Goal: Task Accomplishment & Management: Complete application form

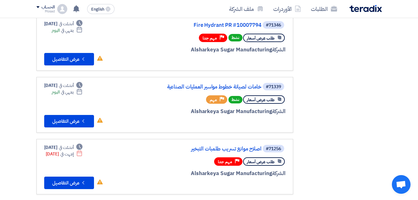
scroll to position [249, 0]
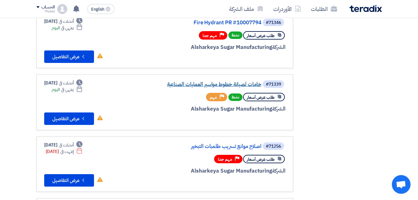
click at [223, 86] on link "خامات لصيانة خطوط مواسير العمليات الصناعية" at bounding box center [199, 84] width 124 height 6
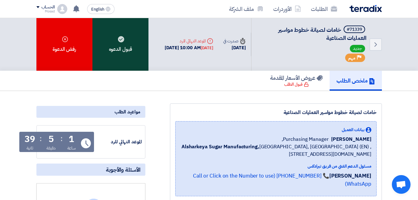
click at [128, 39] on div "قبول الدعوه" at bounding box center [120, 44] width 56 height 53
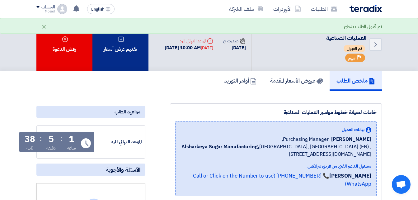
click at [129, 46] on div "تقديم عرض أسعار" at bounding box center [120, 44] width 56 height 53
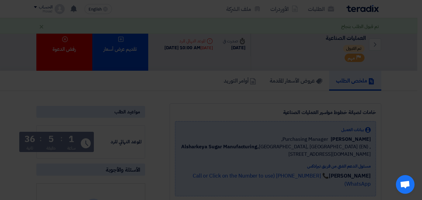
click at [213, 99] on div "أبدأ في تقديم عرض أسعار جديد تقديم عرض أسعار جديد من البداية" at bounding box center [211, 62] width 342 height 90
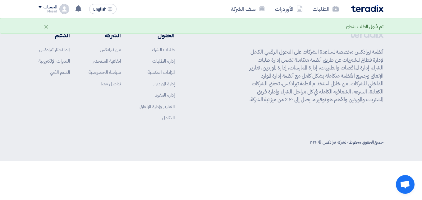
click at [130, 58] on div "الحلول طلبات الشراء إدارة الطلبات المزادات العكسية إدارة الموردين إدارة العقود …" at bounding box center [107, 77] width 136 height 95
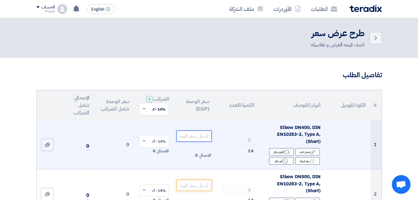
click at [201, 140] on input "number" at bounding box center [193, 135] width 35 height 11
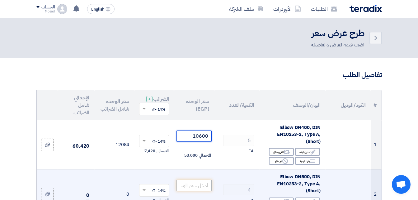
type input "10600"
click at [197, 187] on input "number" at bounding box center [193, 184] width 35 height 11
click at [199, 189] on input "number" at bounding box center [193, 184] width 35 height 11
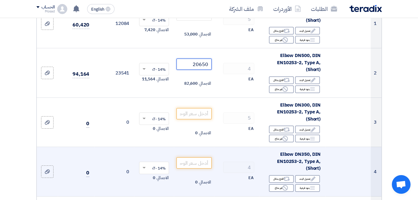
scroll to position [155, 0]
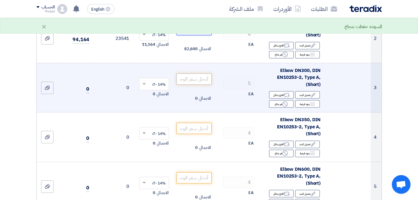
type input "20650"
click at [202, 84] on input "number" at bounding box center [193, 78] width 35 height 11
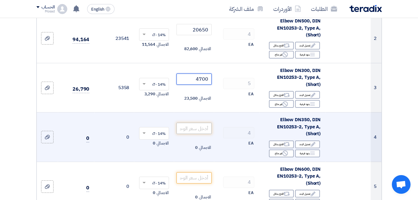
type input "4700"
click at [202, 131] on input "number" at bounding box center [193, 128] width 35 height 11
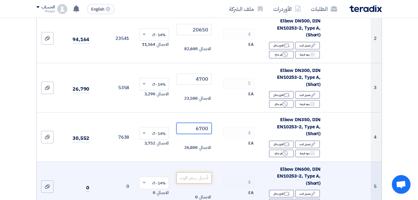
type input "6700"
click at [192, 183] on input "number" at bounding box center [193, 177] width 35 height 11
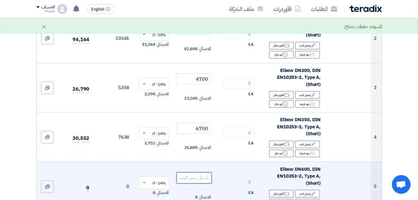
click at [196, 180] on input "number" at bounding box center [193, 177] width 35 height 11
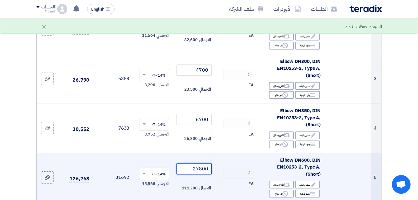
scroll to position [249, 0]
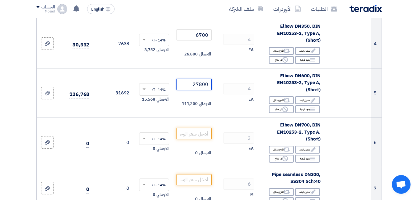
type input "27800"
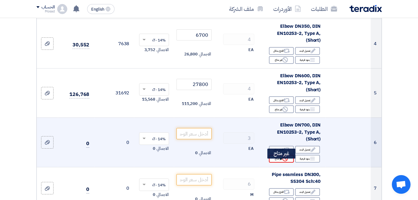
click at [278, 162] on div "Reject غير متاح" at bounding box center [281, 159] width 25 height 8
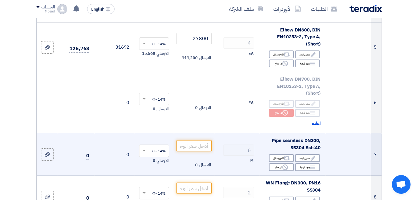
scroll to position [311, 0]
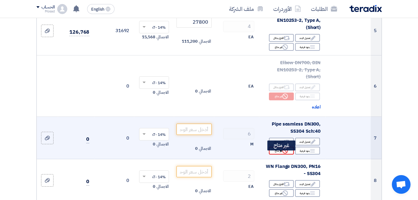
click at [280, 154] on div "Reject غير متاح" at bounding box center [281, 150] width 25 height 8
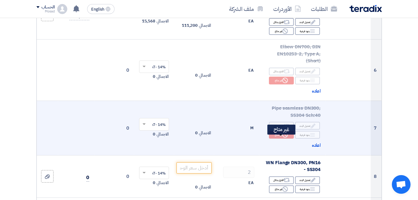
scroll to position [342, 0]
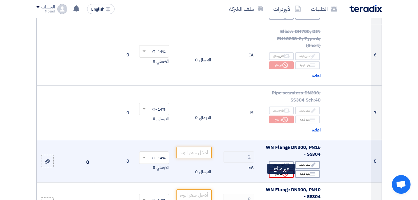
click at [277, 178] on div "Reject غير متاح" at bounding box center [281, 174] width 25 height 8
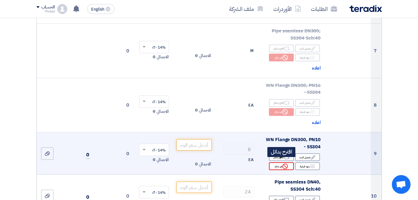
scroll to position [404, 0]
click at [277, 169] on div "Reject غير متاح" at bounding box center [281, 166] width 25 height 8
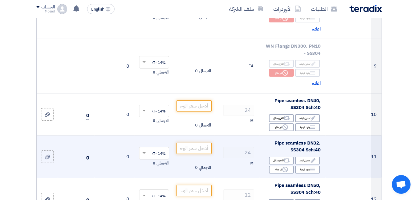
scroll to position [498, 0]
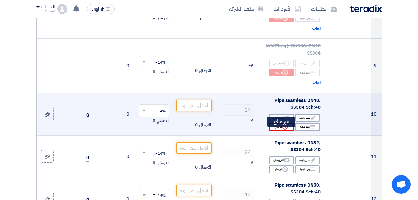
click at [285, 129] on icon "Reject" at bounding box center [285, 127] width 6 height 6
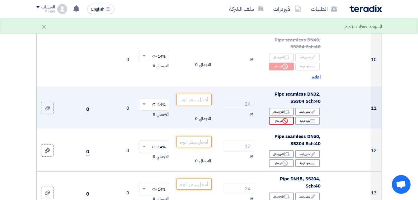
scroll to position [560, 0]
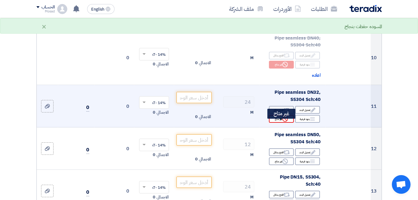
click at [280, 123] on div "Reject غير متاح" at bounding box center [281, 119] width 25 height 8
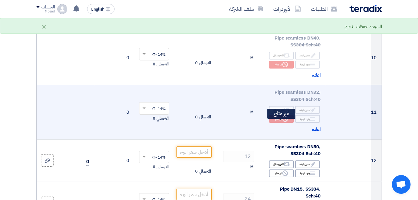
scroll to position [591, 0]
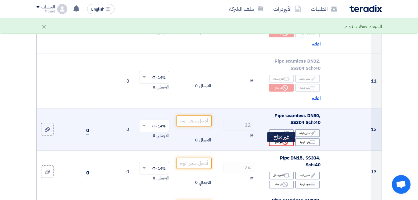
click at [279, 144] on div "Reject غير متاح" at bounding box center [281, 142] width 25 height 8
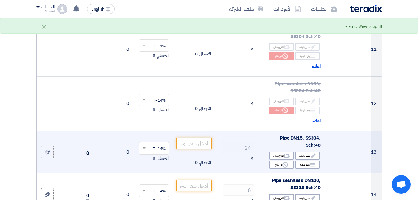
scroll to position [653, 0]
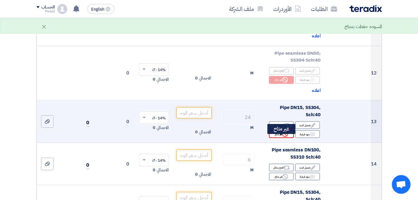
click at [281, 138] on div "Reject غير متاح" at bounding box center [281, 134] width 25 height 8
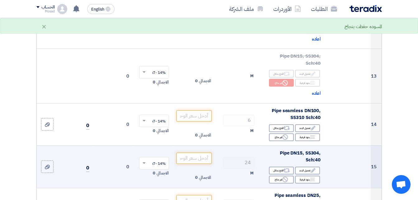
scroll to position [715, 0]
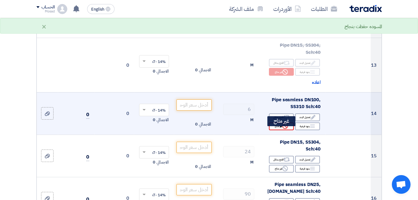
click at [279, 130] on div "Reject غير متاح" at bounding box center [281, 126] width 25 height 8
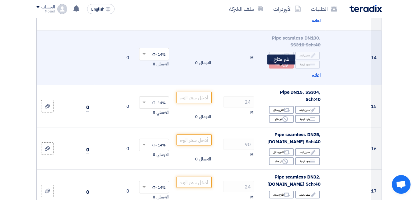
scroll to position [777, 0]
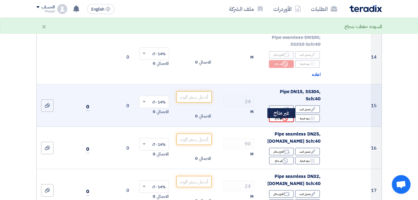
click at [278, 122] on div "Reject غير متاح" at bounding box center [281, 118] width 25 height 8
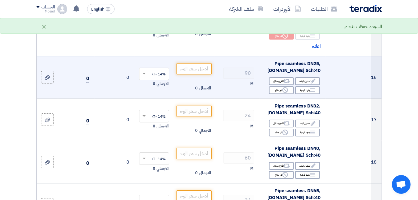
scroll to position [871, 0]
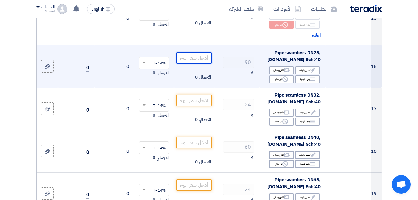
click at [205, 62] on input "number" at bounding box center [193, 57] width 35 height 11
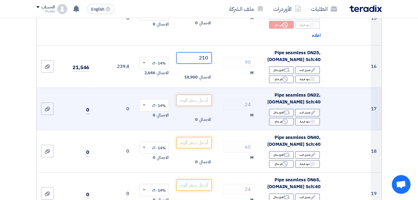
type input "210"
click at [203, 106] on input "number" at bounding box center [193, 100] width 35 height 11
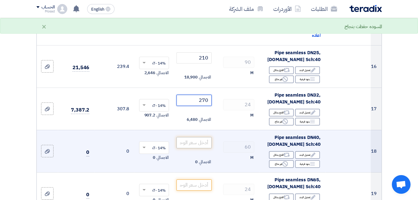
type input "270"
click at [200, 145] on input "number" at bounding box center [193, 142] width 35 height 11
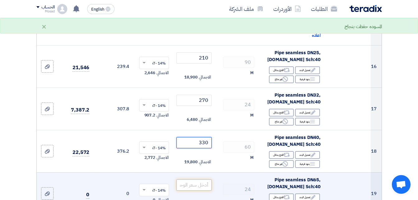
type input "330"
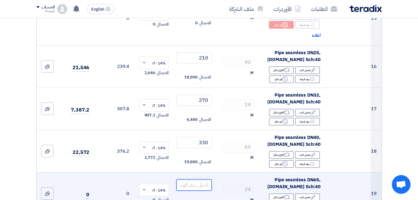
click at [206, 187] on input "number" at bounding box center [193, 184] width 35 height 11
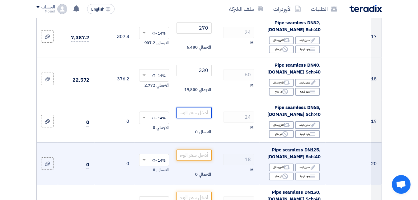
scroll to position [964, 0]
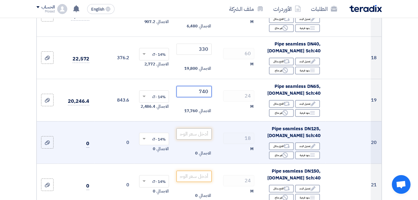
type input "740"
drag, startPoint x: 201, startPoint y: 137, endPoint x: 203, endPoint y: 147, distance: 10.2
click at [201, 137] on input "number" at bounding box center [193, 133] width 35 height 11
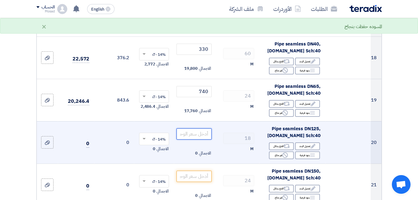
click at [190, 139] on input "number" at bounding box center [193, 133] width 35 height 11
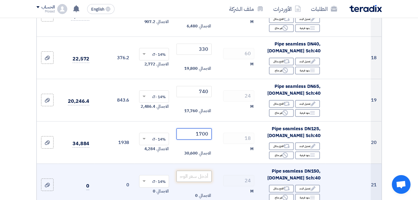
type input "1700"
click at [204, 178] on input "number" at bounding box center [193, 175] width 35 height 11
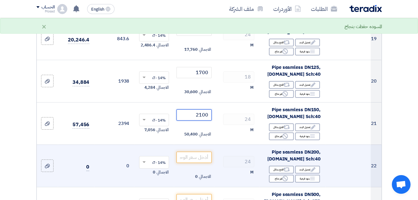
scroll to position [1026, 0]
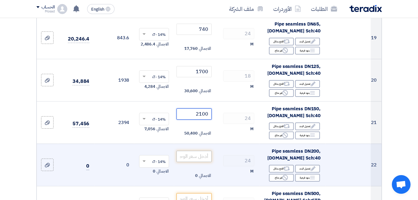
type input "2100"
click at [201, 161] on input "number" at bounding box center [193, 155] width 35 height 11
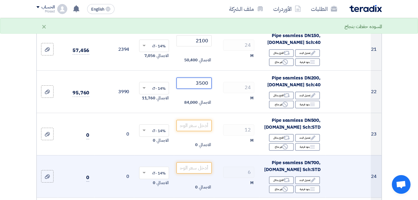
scroll to position [1119, 0]
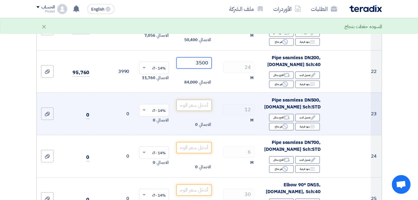
type input "3500"
click at [197, 111] on input "number" at bounding box center [193, 105] width 35 height 11
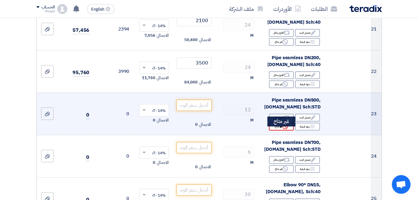
click at [275, 130] on div "Reject غير متاح" at bounding box center [281, 127] width 25 height 8
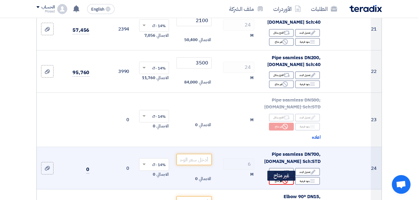
click at [282, 183] on use at bounding box center [285, 181] width 6 height 6
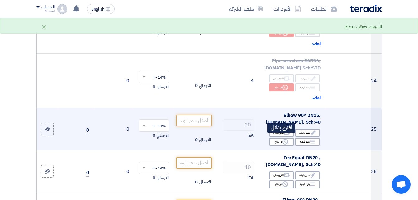
scroll to position [1244, 0]
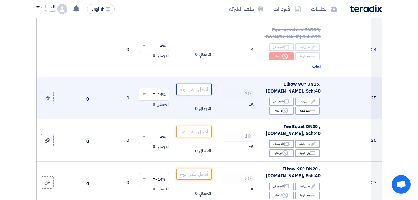
click at [198, 95] on input "number" at bounding box center [193, 89] width 35 height 11
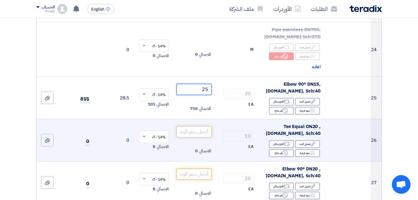
type input "25"
click at [197, 136] on input "number" at bounding box center [193, 131] width 35 height 11
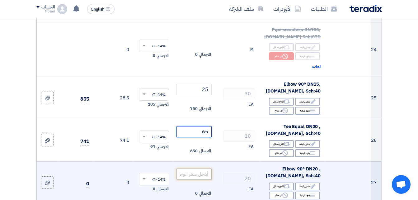
type input "65"
click at [200, 178] on input "number" at bounding box center [193, 173] width 35 height 11
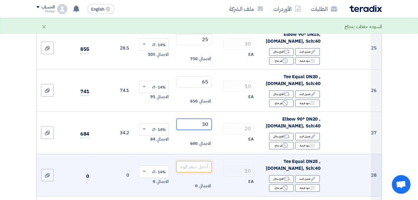
scroll to position [1306, 0]
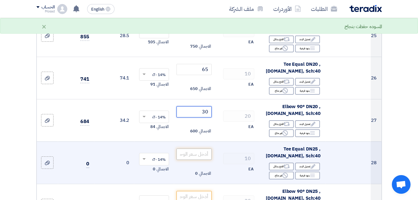
type input "30"
click at [202, 158] on input "number" at bounding box center [193, 153] width 35 height 11
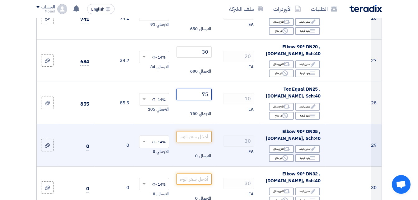
scroll to position [1368, 0]
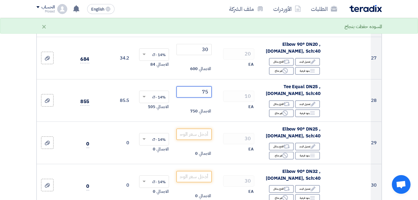
type input "75"
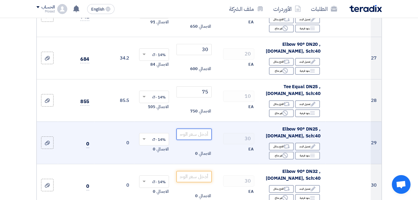
click at [204, 138] on input "number" at bounding box center [193, 133] width 35 height 11
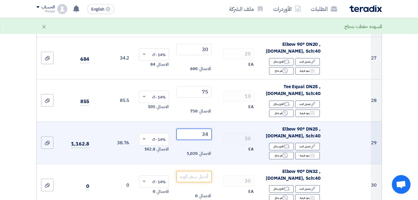
drag, startPoint x: 208, startPoint y: 139, endPoint x: 205, endPoint y: 139, distance: 3.1
click at [205, 139] on input "34" at bounding box center [193, 133] width 35 height 11
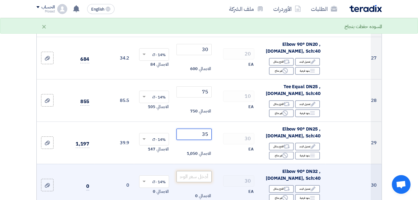
type input "35"
click at [201, 182] on input "number" at bounding box center [193, 176] width 35 height 11
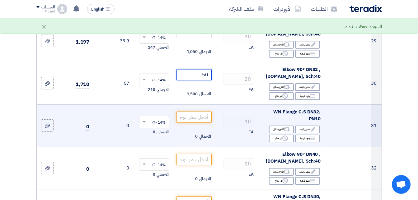
scroll to position [1493, 0]
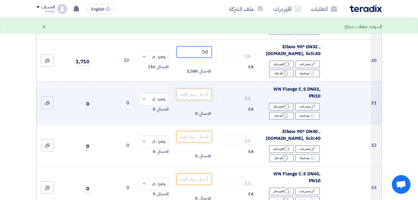
type input "50"
click at [205, 97] on input "number" at bounding box center [193, 94] width 35 height 11
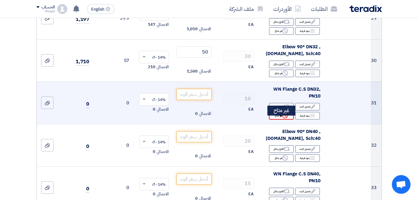
click at [274, 119] on div "Reject غير متاح" at bounding box center [281, 116] width 25 height 8
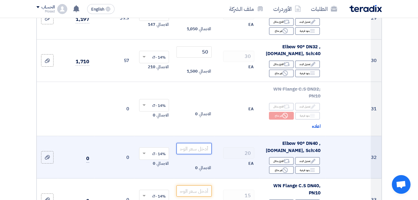
click at [207, 154] on input "number" at bounding box center [193, 148] width 35 height 11
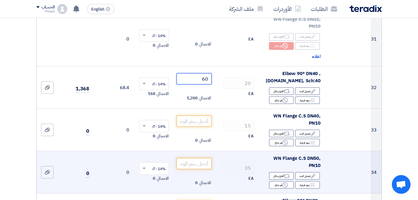
scroll to position [1586, 0]
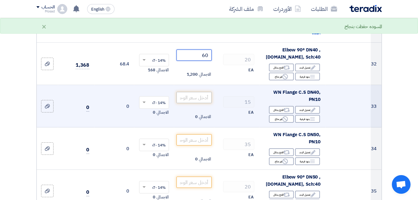
type input "60"
click at [206, 100] on input "number" at bounding box center [193, 97] width 35 height 11
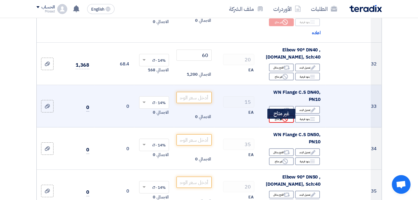
click at [281, 123] on div "Reject غير متاح" at bounding box center [281, 119] width 25 height 8
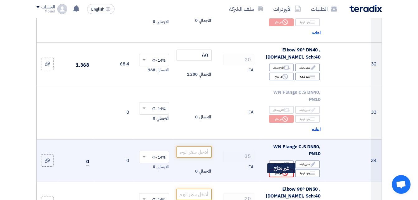
click at [280, 175] on div "Reject غير متاح" at bounding box center [281, 173] width 25 height 8
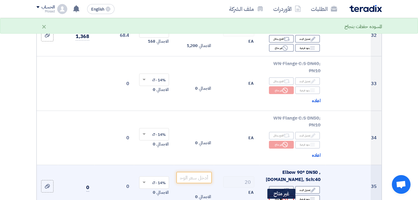
scroll to position [1679, 0]
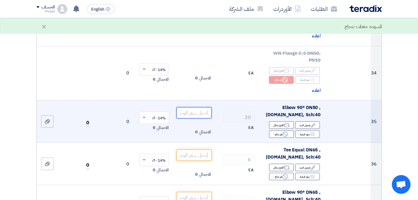
click at [201, 118] on input "number" at bounding box center [193, 112] width 35 height 11
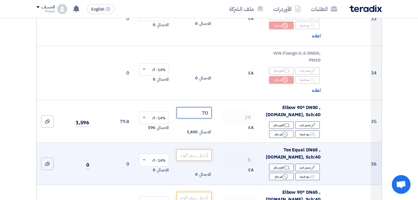
type input "70"
drag, startPoint x: 199, startPoint y: 164, endPoint x: 200, endPoint y: 159, distance: 4.8
click at [200, 160] on input "number" at bounding box center [193, 154] width 35 height 11
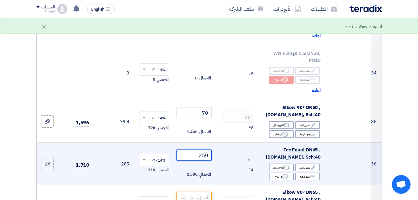
scroll to position [1710, 0]
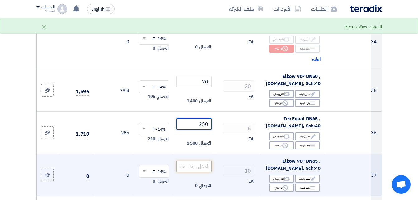
type input "250"
click at [206, 170] on input "number" at bounding box center [193, 165] width 35 height 11
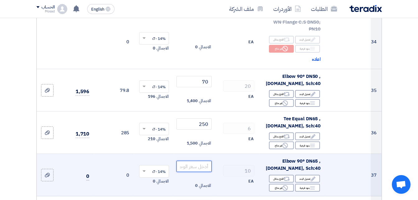
click at [204, 170] on input "number" at bounding box center [193, 165] width 35 height 11
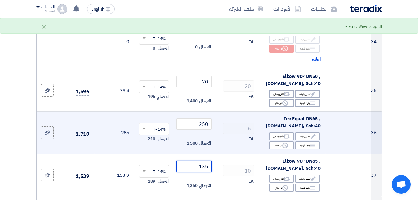
scroll to position [1741, 0]
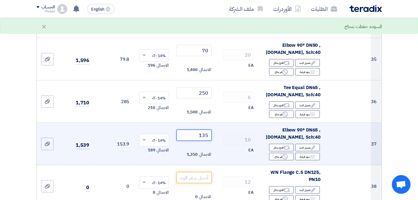
drag, startPoint x: 203, startPoint y: 140, endPoint x: 211, endPoint y: 138, distance: 8.1
click at [211, 138] on input "135" at bounding box center [193, 134] width 35 height 11
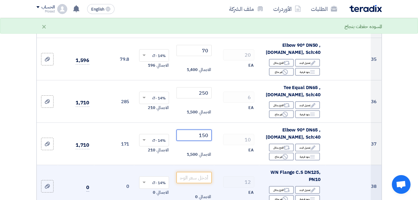
type input "150"
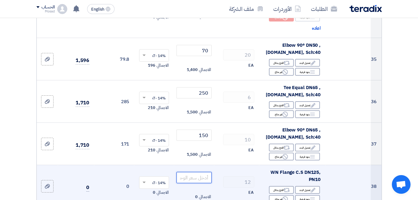
click at [205, 181] on input "number" at bounding box center [193, 177] width 35 height 11
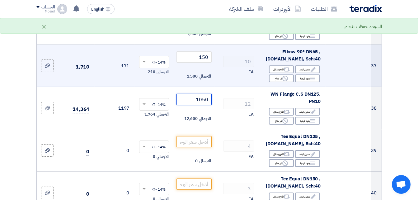
scroll to position [1835, 0]
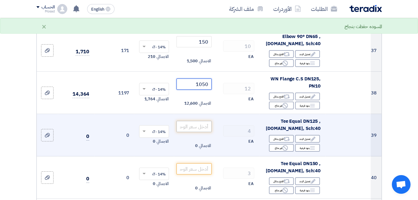
type input "1050"
click at [207, 131] on input "number" at bounding box center [193, 126] width 35 height 11
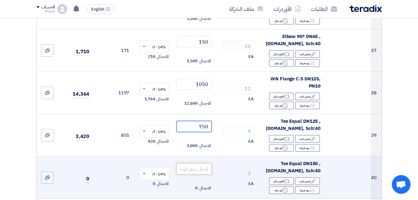
type input "750"
click at [196, 174] on input "number" at bounding box center [193, 168] width 35 height 11
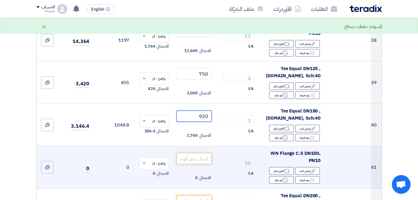
scroll to position [1897, 0]
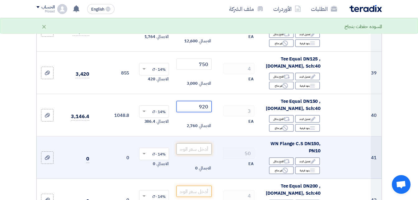
type input "920"
click at [201, 153] on input "number" at bounding box center [193, 148] width 35 height 11
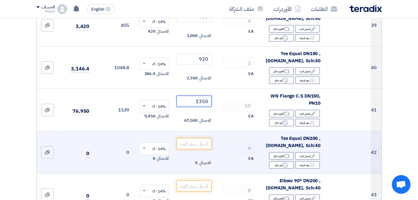
scroll to position [1959, 0]
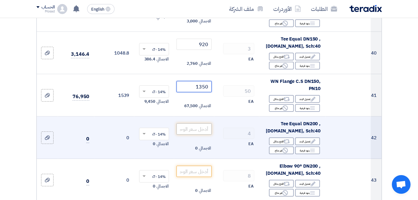
type input "1350"
click at [207, 134] on input "number" at bounding box center [193, 128] width 35 height 11
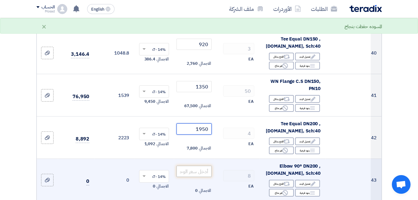
type input "1950"
click at [196, 174] on input "number" at bounding box center [193, 170] width 35 height 11
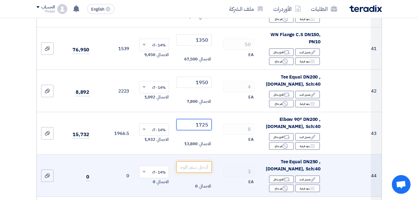
scroll to position [2021, 0]
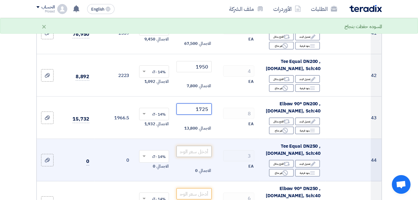
type input "1725"
click at [206, 155] on input "number" at bounding box center [193, 151] width 35 height 11
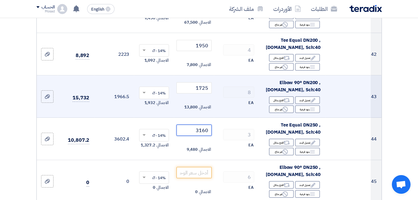
scroll to position [2052, 0]
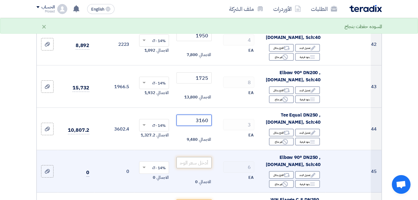
type input "3160"
click at [204, 164] on input "number" at bounding box center [193, 162] width 35 height 11
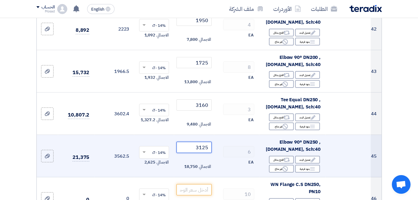
scroll to position [2083, 0]
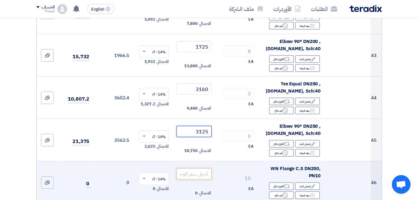
type input "3125"
click at [204, 176] on input "number" at bounding box center [193, 173] width 35 height 11
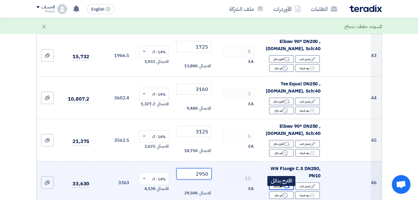
type input "2950"
click at [277, 189] on div "Alternative اقترح بدائل" at bounding box center [281, 186] width 25 height 8
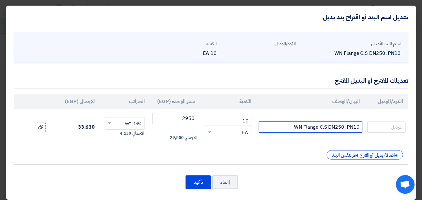
click at [359, 129] on input "WN Flange C.S DN250, PN10" at bounding box center [310, 126] width 103 height 11
type input "WN Flange C.S DN250, PN16"
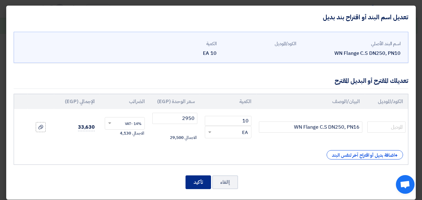
click at [203, 179] on button "تأكيد" at bounding box center [198, 182] width 25 height 14
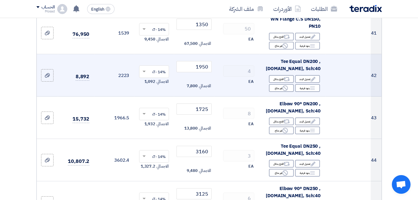
scroll to position [1990, 0]
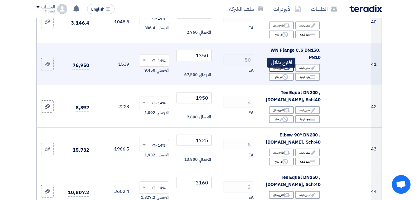
click at [278, 72] on div "Alternative اقترح بدائل" at bounding box center [281, 68] width 25 height 8
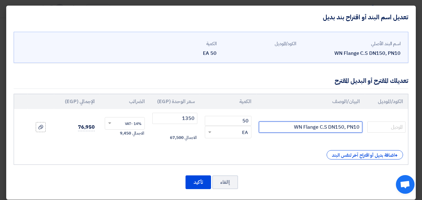
click at [360, 127] on input "WN Flange C.S DN150, PN10" at bounding box center [310, 126] width 103 height 11
type input "WN Flange C.S DN150, PN16"
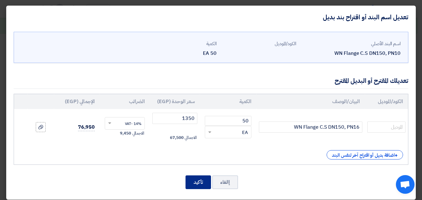
click at [201, 183] on button "تأكيد" at bounding box center [198, 182] width 25 height 14
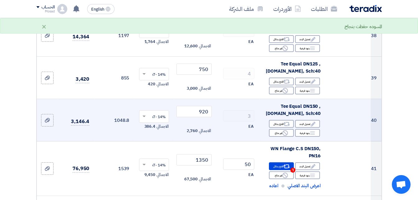
scroll to position [1866, 0]
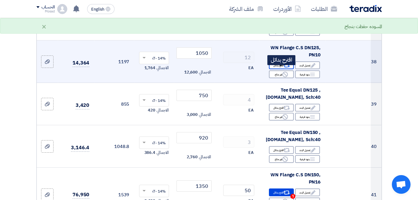
click at [281, 69] on div "Alternative اقترح بدائل" at bounding box center [281, 65] width 25 height 8
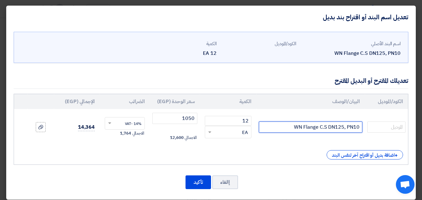
click at [359, 126] on input "WN Flange C.S DN125, PN10" at bounding box center [310, 126] width 103 height 11
type input "WN Flange C.S DN125, PN16"
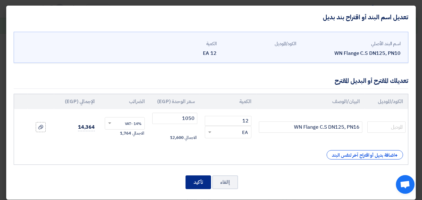
click at [197, 182] on button "تأكيد" at bounding box center [198, 182] width 25 height 14
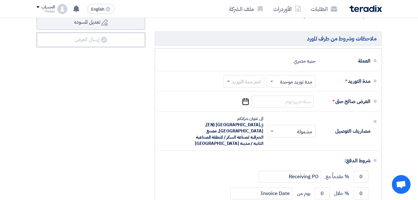
scroll to position [2985, 0]
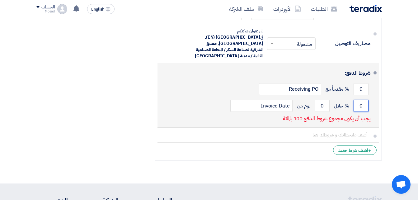
click at [362, 106] on input "0" at bounding box center [360, 106] width 15 height 12
type input "100"
click at [322, 106] on input "0" at bounding box center [321, 106] width 15 height 12
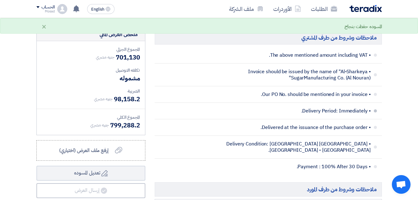
scroll to position [2736, 0]
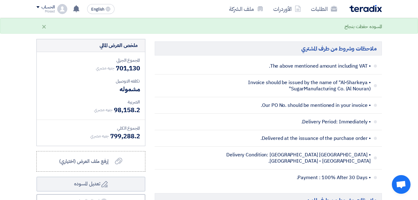
type input "30"
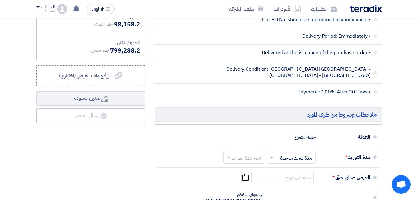
scroll to position [2830, 0]
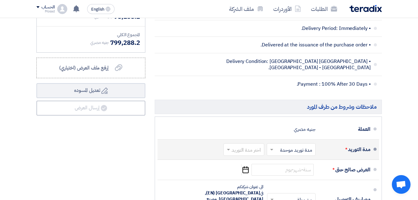
click at [248, 153] on input "text" at bounding box center [243, 149] width 38 height 9
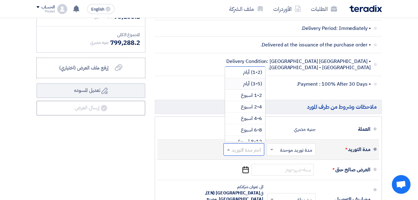
click at [252, 87] on span "(3-5) أيام" at bounding box center [252, 83] width 19 height 7
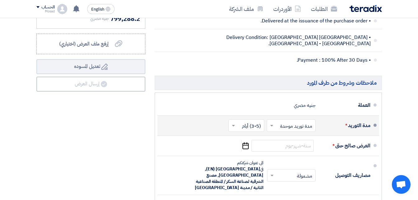
scroll to position [2861, 0]
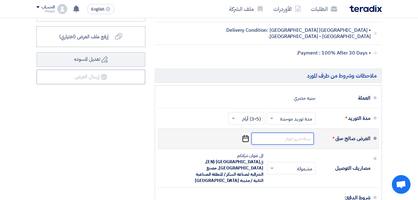
click at [281, 144] on input at bounding box center [282, 138] width 62 height 12
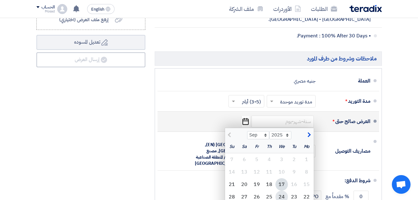
scroll to position [2923, 0]
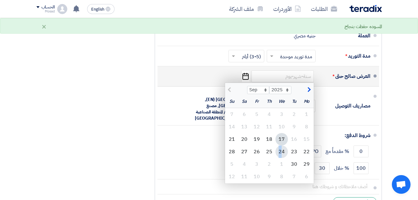
click at [280, 153] on div "24" at bounding box center [281, 151] width 12 height 12
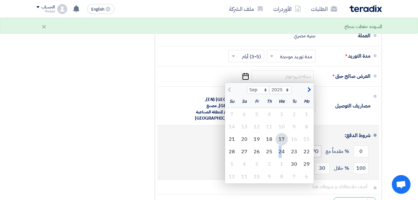
type input "[DATE]"
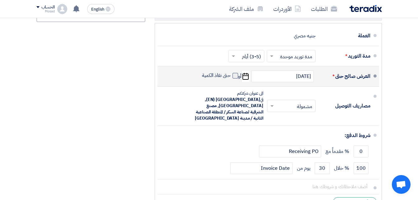
click at [233, 78] on span at bounding box center [235, 76] width 6 height 6
click at [230, 81] on input "حتى نفاذ الكمية" at bounding box center [216, 78] width 30 height 12
checkbox input "true"
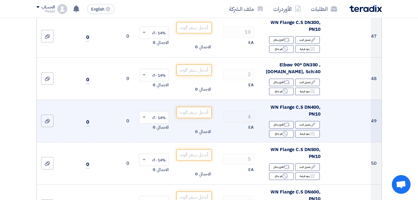
scroll to position [2270, 0]
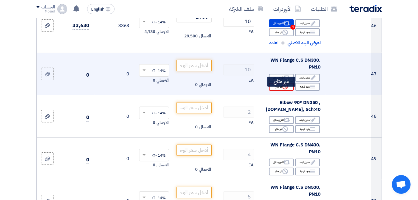
click at [281, 90] on div "Reject غير متاح" at bounding box center [281, 87] width 25 height 8
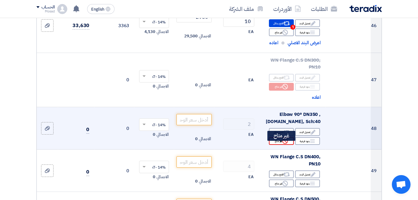
click at [282, 144] on icon "Reject" at bounding box center [285, 141] width 6 height 6
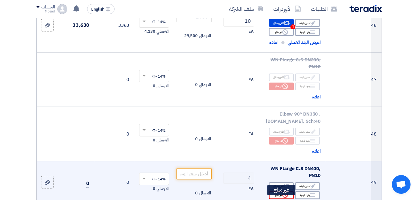
scroll to position [2332, 0]
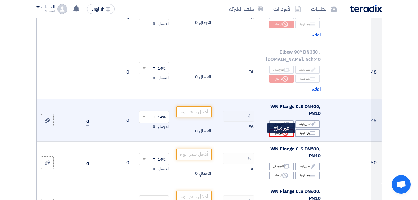
click at [280, 137] on div "Reject غير متاح" at bounding box center [281, 133] width 25 height 8
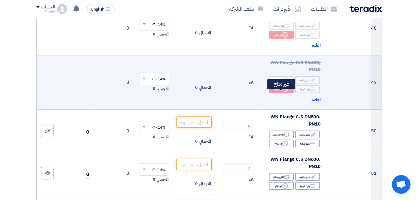
scroll to position [2394, 0]
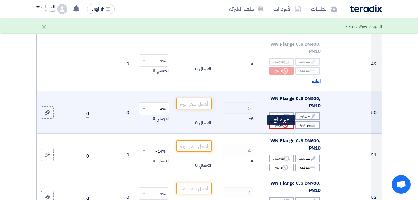
click at [282, 128] on icon "Reject" at bounding box center [285, 125] width 6 height 6
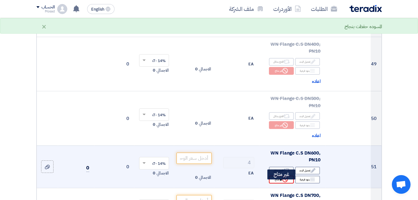
click at [279, 183] on div "Reject غير متاح" at bounding box center [281, 179] width 25 height 8
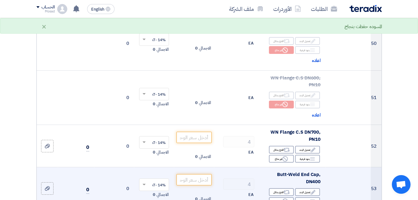
scroll to position [2488, 0]
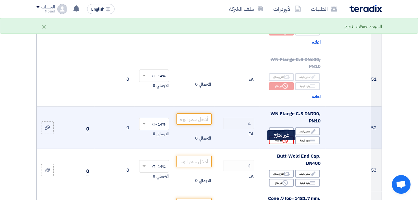
click at [284, 143] on icon "Reject" at bounding box center [285, 140] width 6 height 6
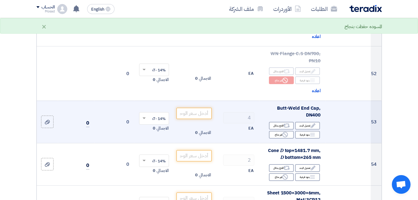
scroll to position [2550, 0]
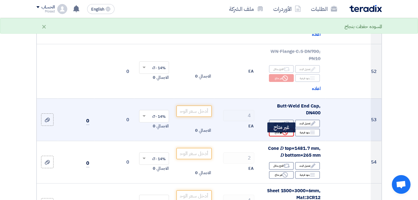
click at [281, 136] on div "Reject غير متاح" at bounding box center [281, 132] width 25 height 8
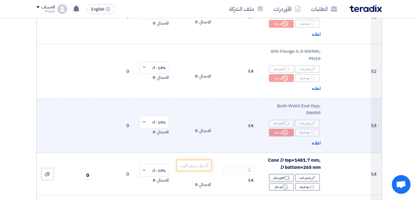
scroll to position [2612, 0]
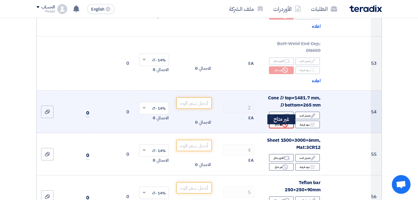
click at [280, 128] on div "Reject غير متاح" at bounding box center [281, 124] width 25 height 8
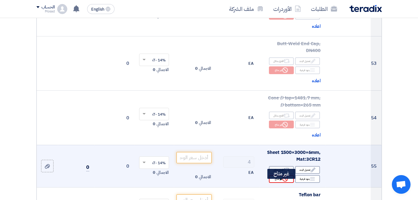
click at [279, 183] on div "Reject غير متاح" at bounding box center [281, 179] width 25 height 8
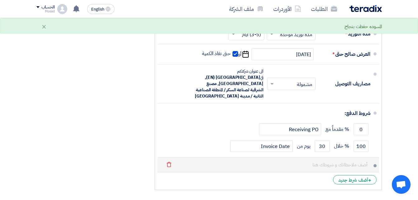
scroll to position [3047, 0]
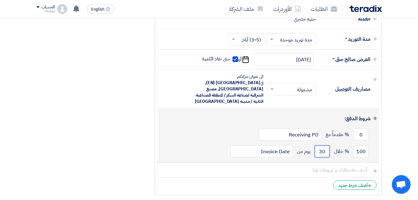
drag, startPoint x: 317, startPoint y: 151, endPoint x: 330, endPoint y: 151, distance: 13.4
click at [330, 151] on div "100 % خلال 30 يوم من Invoice Date" at bounding box center [266, 151] width 208 height 17
type input "30"
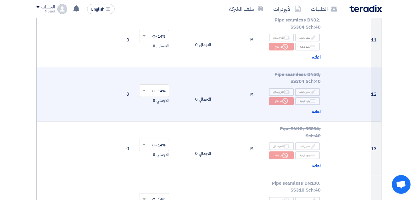
scroll to position [622, 0]
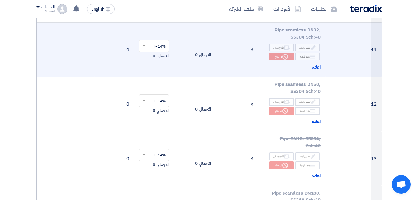
click at [200, 54] on td "الاجمالي 0" at bounding box center [194, 50] width 40 height 54
click at [278, 60] on div "Reject غير متاح" at bounding box center [281, 57] width 25 height 8
click at [315, 69] on span "اعاده" at bounding box center [316, 66] width 9 height 7
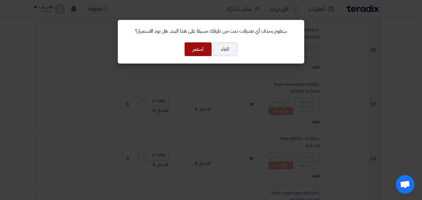
click at [194, 49] on button "استمر" at bounding box center [198, 49] width 27 height 14
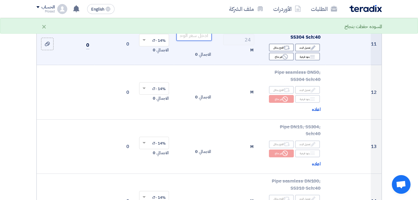
click at [194, 40] on input "number" at bounding box center [193, 35] width 35 height 11
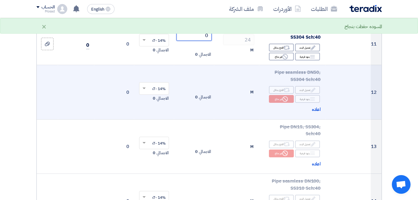
type input "0"
click at [210, 93] on td "الاجمالي 0" at bounding box center [194, 92] width 40 height 54
click at [282, 102] on icon "Reject" at bounding box center [285, 99] width 6 height 6
click at [317, 113] on span "اعاده" at bounding box center [316, 109] width 9 height 7
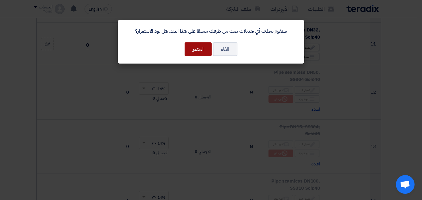
click at [200, 52] on button "استمر" at bounding box center [198, 49] width 27 height 14
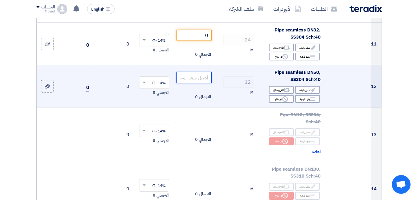
click at [198, 81] on input "number" at bounding box center [193, 77] width 35 height 11
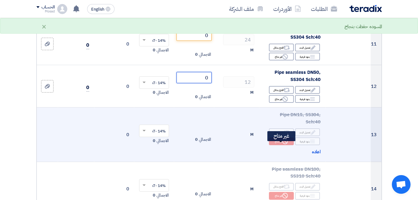
type input "0"
click at [287, 145] on div "Reject غير متاح" at bounding box center [281, 141] width 25 height 8
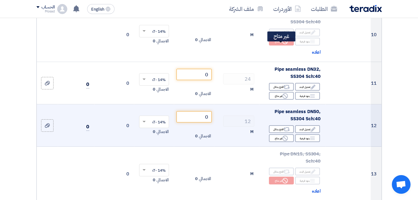
scroll to position [591, 0]
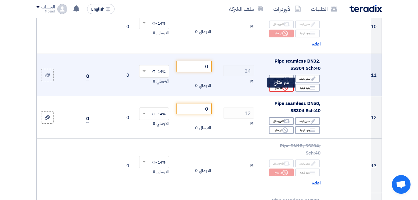
click at [279, 91] on div "Reject غير متاح" at bounding box center [281, 88] width 25 height 8
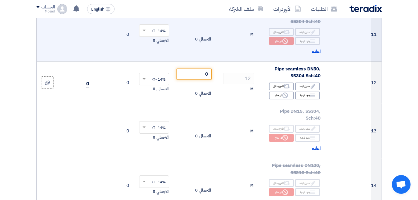
scroll to position [653, 0]
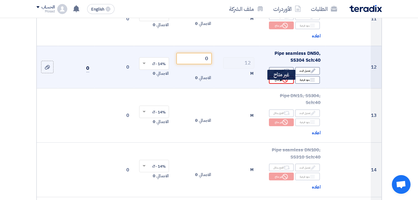
click at [280, 84] on div "Reject غير متاح" at bounding box center [281, 80] width 25 height 8
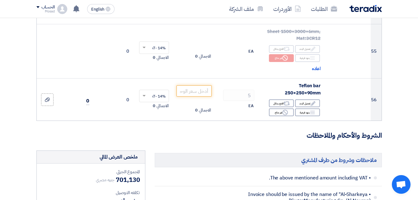
scroll to position [2736, 0]
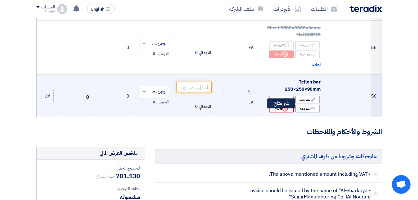
click at [278, 112] on div "Reject غير متاح" at bounding box center [281, 108] width 25 height 8
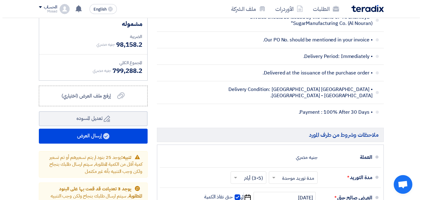
scroll to position [2923, 0]
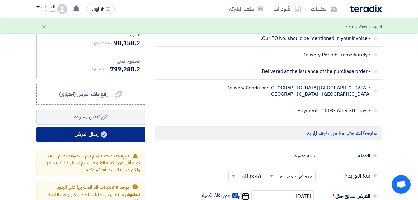
click at [85, 140] on button "إرسال العرض" at bounding box center [90, 134] width 109 height 15
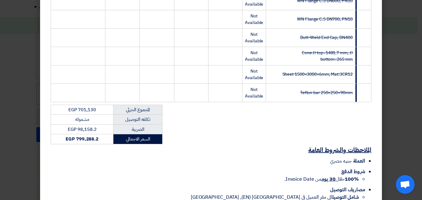
scroll to position [1078, 0]
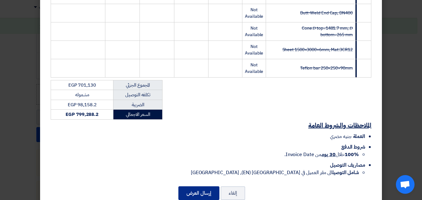
drag, startPoint x: 205, startPoint y: 178, endPoint x: 234, endPoint y: 146, distance: 43.6
click at [204, 186] on button "إرسال العرض" at bounding box center [198, 193] width 41 height 14
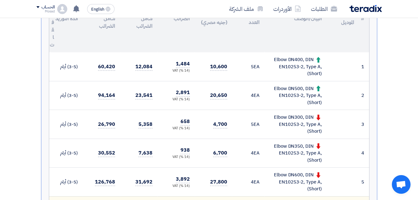
scroll to position [175, 0]
